Goal: Navigation & Orientation: Find specific page/section

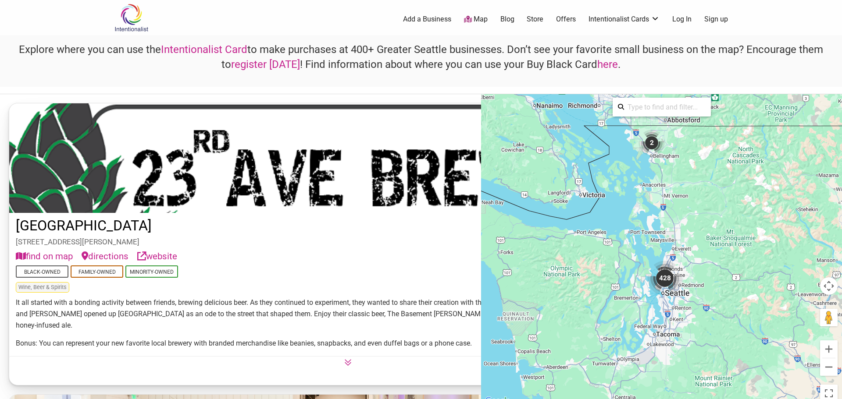
click at [664, 277] on div "428" at bounding box center [664, 278] width 35 height 35
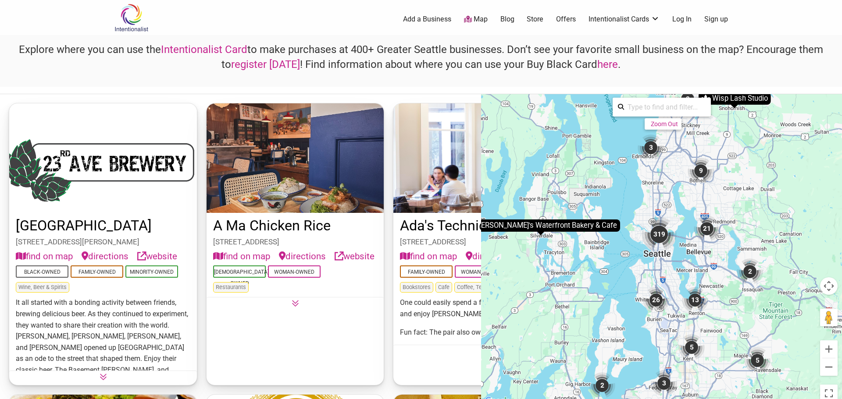
click at [657, 235] on div "319" at bounding box center [658, 234] width 35 height 35
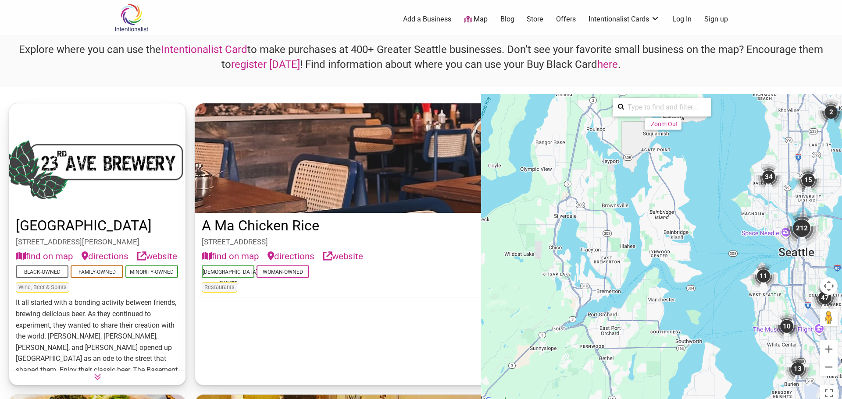
drag, startPoint x: 520, startPoint y: 241, endPoint x: 646, endPoint y: 239, distance: 125.9
click at [646, 239] on div "To navigate, press the arrow keys. To activate drag with keyboard, press Alt + …" at bounding box center [661, 250] width 361 height 313
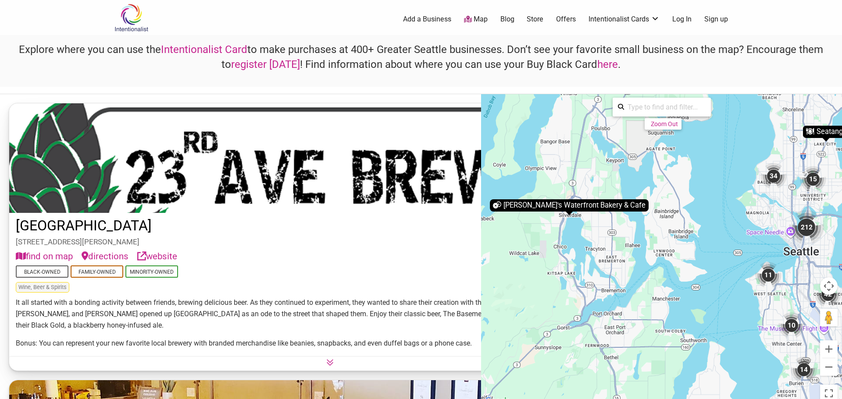
click at [594, 207] on div "[PERSON_NAME]'s Waterfront Bakery & Cafe" at bounding box center [569, 206] width 159 height 12
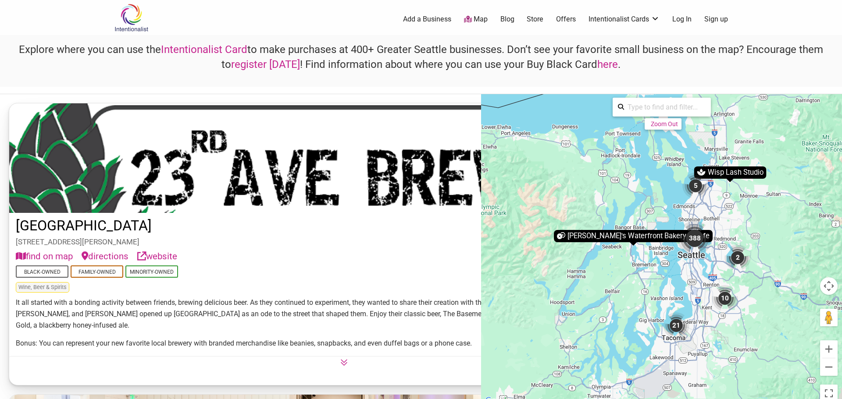
drag, startPoint x: 638, startPoint y: 249, endPoint x: 579, endPoint y: 248, distance: 58.8
click at [579, 248] on div "To navigate, press the arrow keys. To activate drag with keyboard, press Alt + …" at bounding box center [661, 250] width 361 height 313
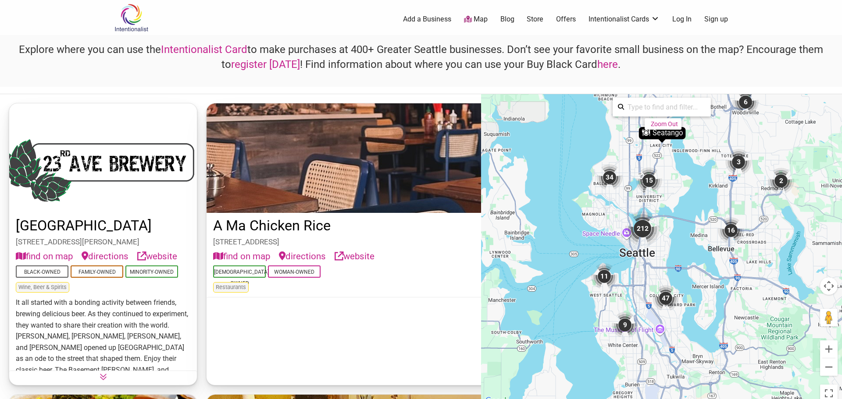
drag, startPoint x: 665, startPoint y: 261, endPoint x: 627, endPoint y: 196, distance: 74.9
click at [627, 196] on div "To navigate, press the arrow keys. To activate drag with keyboard, press Alt + …" at bounding box center [661, 250] width 361 height 313
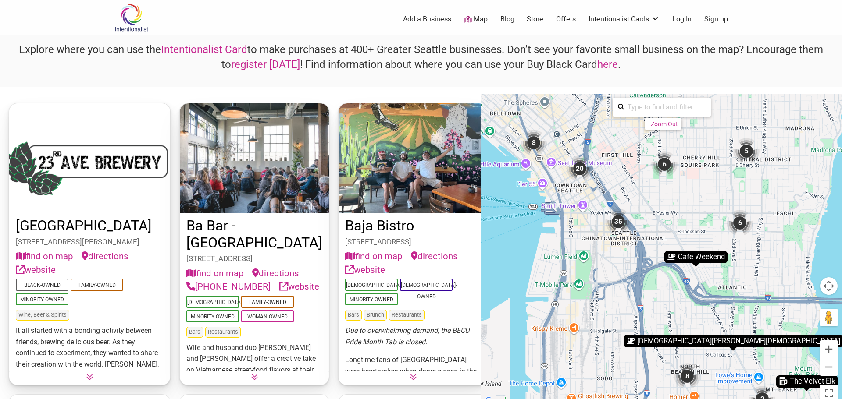
drag, startPoint x: 586, startPoint y: 166, endPoint x: 626, endPoint y: 278, distance: 118.9
click at [626, 278] on div "To navigate, press the arrow keys. To activate drag with keyboard, press Alt + …" at bounding box center [661, 250] width 361 height 313
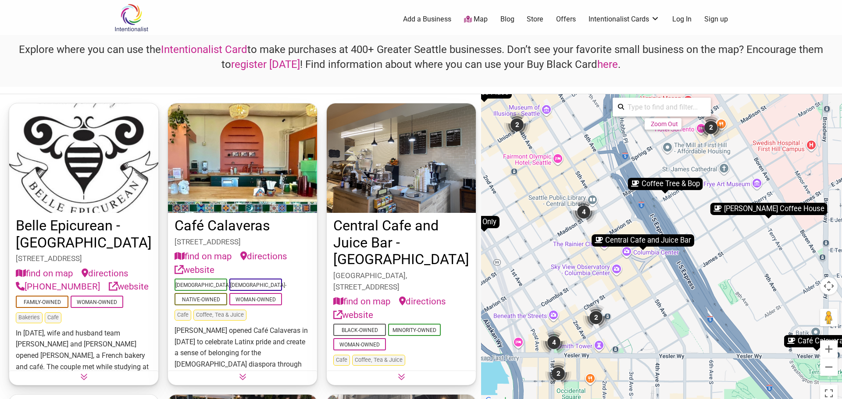
click at [588, 212] on div "4" at bounding box center [583, 212] width 26 height 26
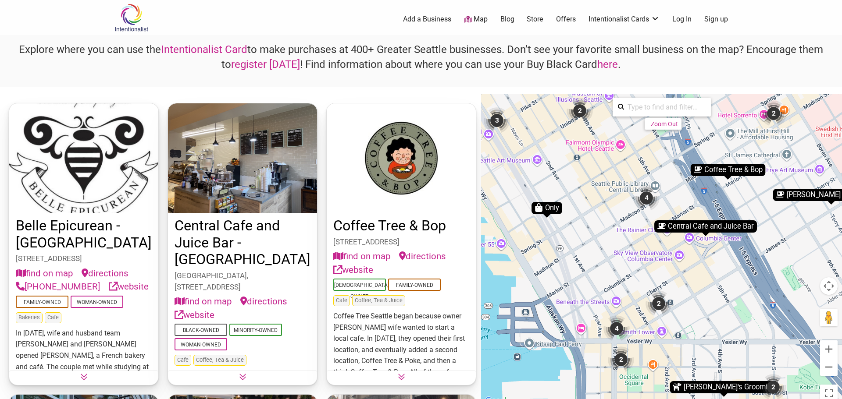
click at [619, 328] on div "4" at bounding box center [616, 329] width 26 height 26
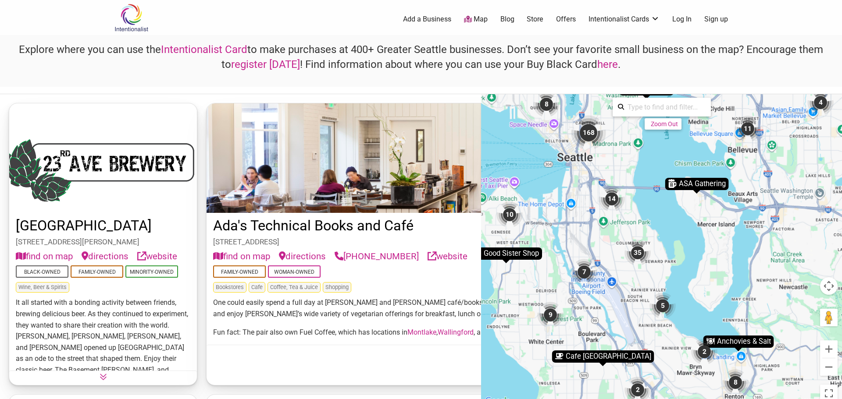
drag, startPoint x: 549, startPoint y: 175, endPoint x: 730, endPoint y: 168, distance: 182.1
click at [730, 168] on div "To navigate, press the arrow keys. To activate drag with keyboard, press Alt + …" at bounding box center [661, 250] width 361 height 313
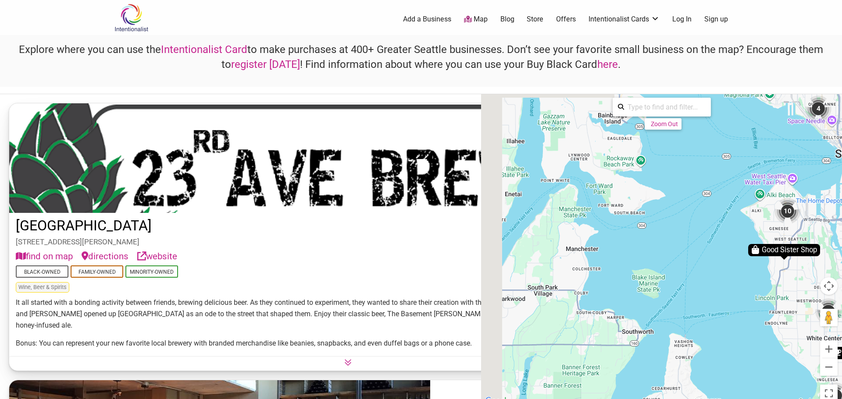
drag, startPoint x: 523, startPoint y: 164, endPoint x: 738, endPoint y: 170, distance: 215.8
click at [738, 170] on div "To navigate, press the arrow keys. To activate drag with keyboard, press Alt + …" at bounding box center [661, 250] width 361 height 313
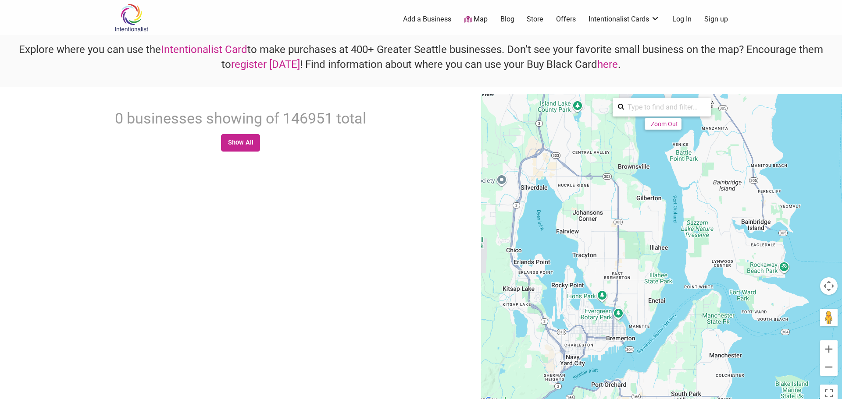
drag, startPoint x: 545, startPoint y: 145, endPoint x: 636, endPoint y: 249, distance: 139.2
click at [640, 257] on div "To navigate, press the arrow keys." at bounding box center [661, 250] width 361 height 313
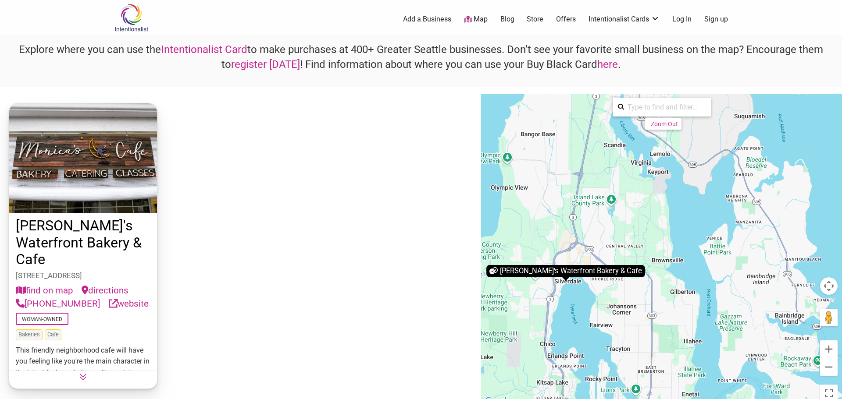
drag, startPoint x: 564, startPoint y: 153, endPoint x: 575, endPoint y: 245, distance: 92.8
click at [575, 245] on div "To navigate, press the arrow keys. To activate drag with keyboard, press Alt + …" at bounding box center [661, 250] width 361 height 313
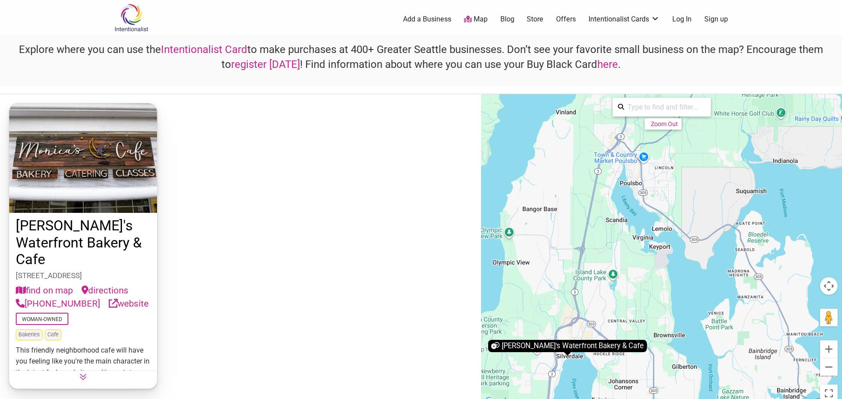
drag, startPoint x: 578, startPoint y: 171, endPoint x: 577, endPoint y: 239, distance: 67.5
click at [581, 243] on div "To navigate, press the arrow keys. To activate drag with keyboard, press Alt + …" at bounding box center [661, 250] width 361 height 313
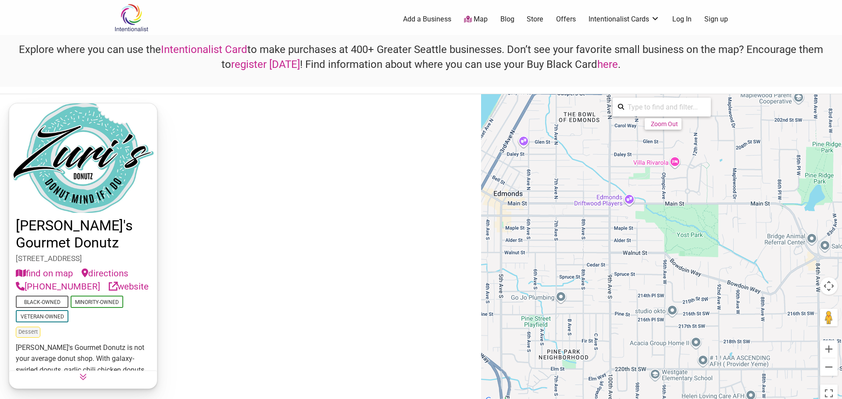
drag, startPoint x: 644, startPoint y: 231, endPoint x: 805, endPoint y: 150, distance: 181.0
click at [805, 150] on div "To navigate, press the arrow keys. To activate drag with keyboard, press Alt + …" at bounding box center [661, 250] width 361 height 313
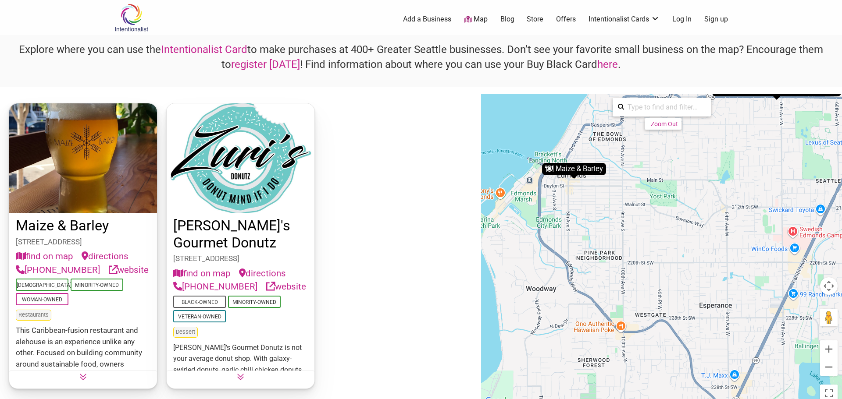
drag, startPoint x: 637, startPoint y: 209, endPoint x: 642, endPoint y: 210, distance: 5.8
click at [642, 210] on div "To navigate, press the arrow keys. To activate drag with keyboard, press Alt + …" at bounding box center [661, 250] width 361 height 313
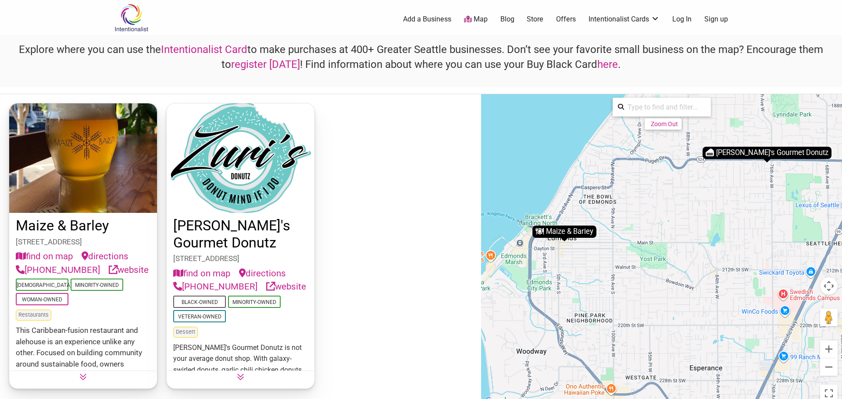
drag, startPoint x: 653, startPoint y: 166, endPoint x: 675, endPoint y: 176, distance: 24.1
click at [675, 176] on div "To navigate, press the arrow keys. To activate drag with keyboard, press Alt + …" at bounding box center [661, 250] width 361 height 313
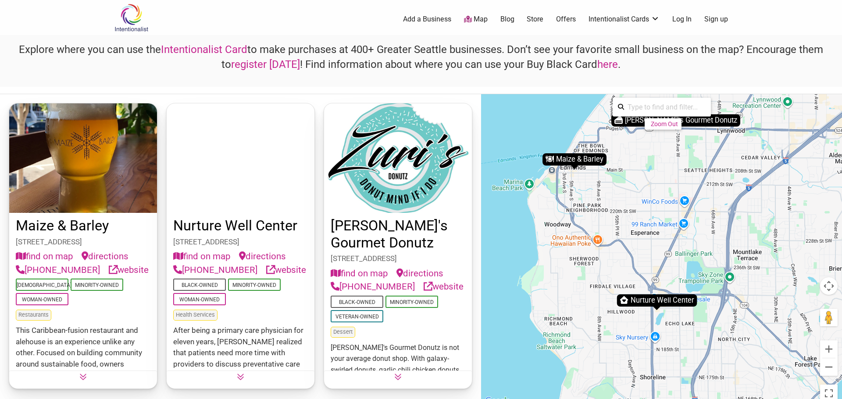
drag, startPoint x: 687, startPoint y: 207, endPoint x: 618, endPoint y: 189, distance: 71.7
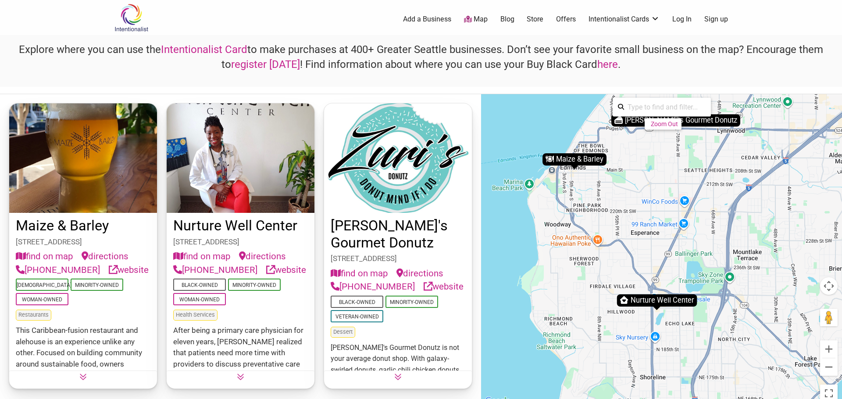
click at [618, 189] on div "To navigate, press the arrow keys. To activate drag with keyboard, press Alt + …" at bounding box center [661, 250] width 361 height 313
